Goal: Information Seeking & Learning: Learn about a topic

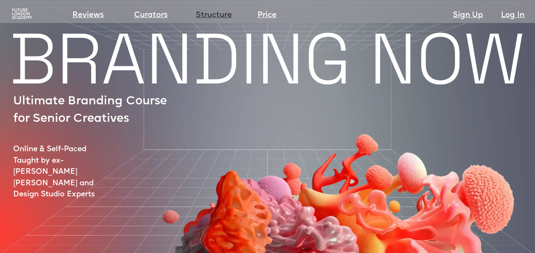
click at [223, 18] on link "Structure" at bounding box center [214, 15] width 36 height 12
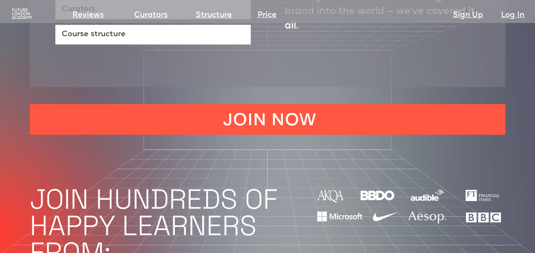
scroll to position [534, 0]
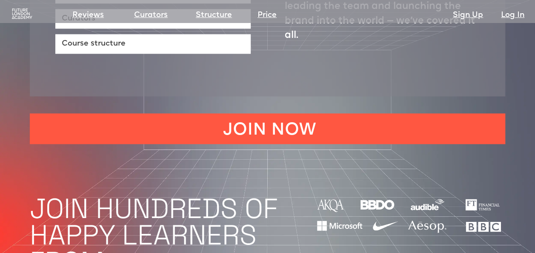
click at [18, 17] on img at bounding box center [22, 13] width 23 height 11
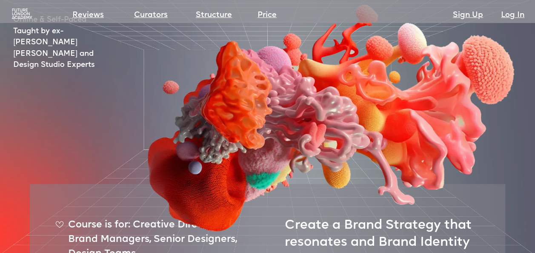
scroll to position [0, 0]
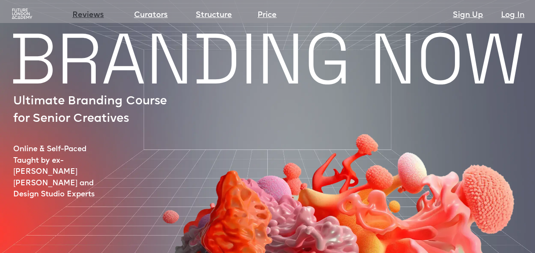
click at [86, 18] on link "Reviews" at bounding box center [87, 15] width 31 height 12
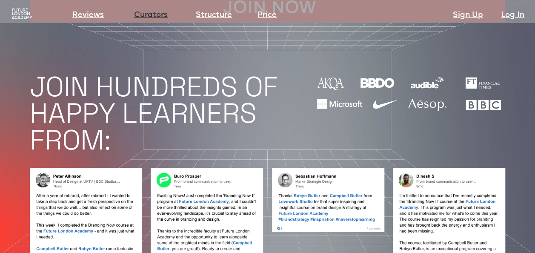
click at [151, 13] on link "Curators" at bounding box center [151, 15] width 34 height 12
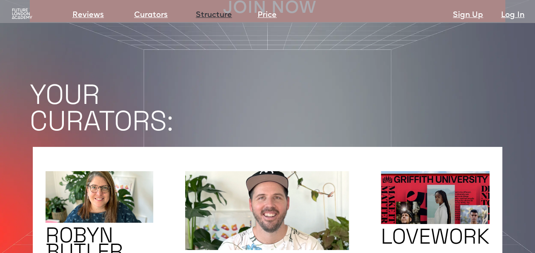
click at [228, 16] on link "Structure" at bounding box center [214, 15] width 36 height 12
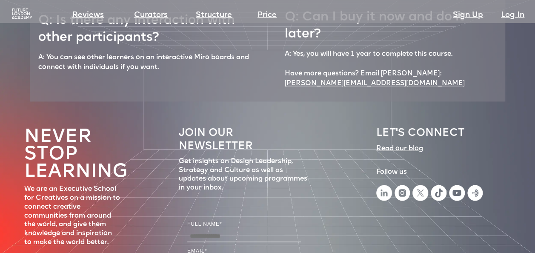
scroll to position [3862, 0]
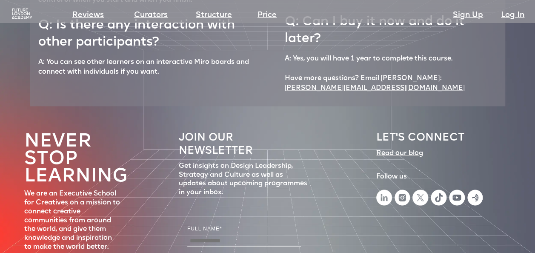
click at [395, 148] on div "Read our blog ‍" at bounding box center [399, 157] width 47 height 18
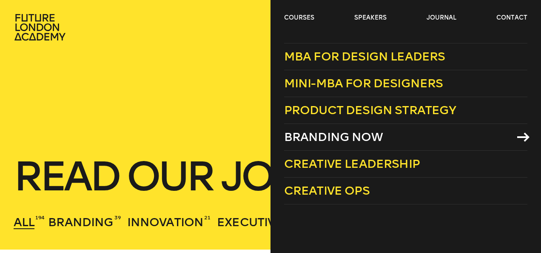
click at [305, 136] on span "Branding Now" at bounding box center [333, 137] width 99 height 14
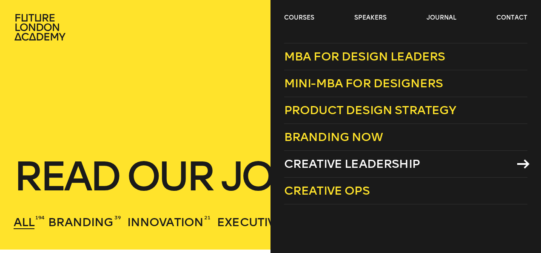
drag, startPoint x: 321, startPoint y: 160, endPoint x: 302, endPoint y: 160, distance: 18.7
click at [302, 160] on span "Creative Leadership" at bounding box center [352, 164] width 136 height 14
